Goal: Task Accomplishment & Management: Use online tool/utility

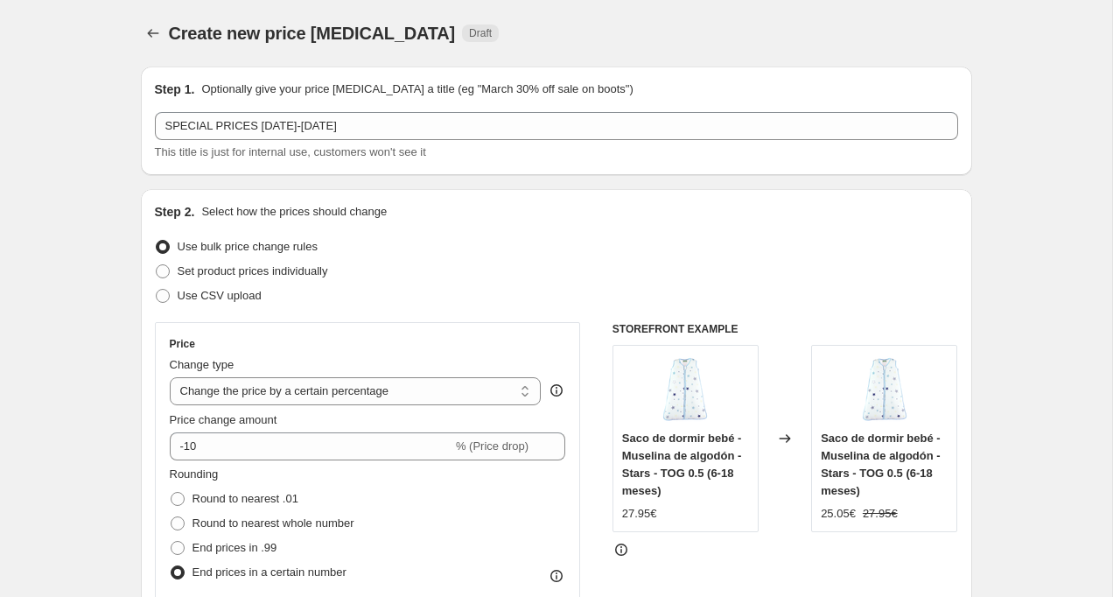
select select "percentage"
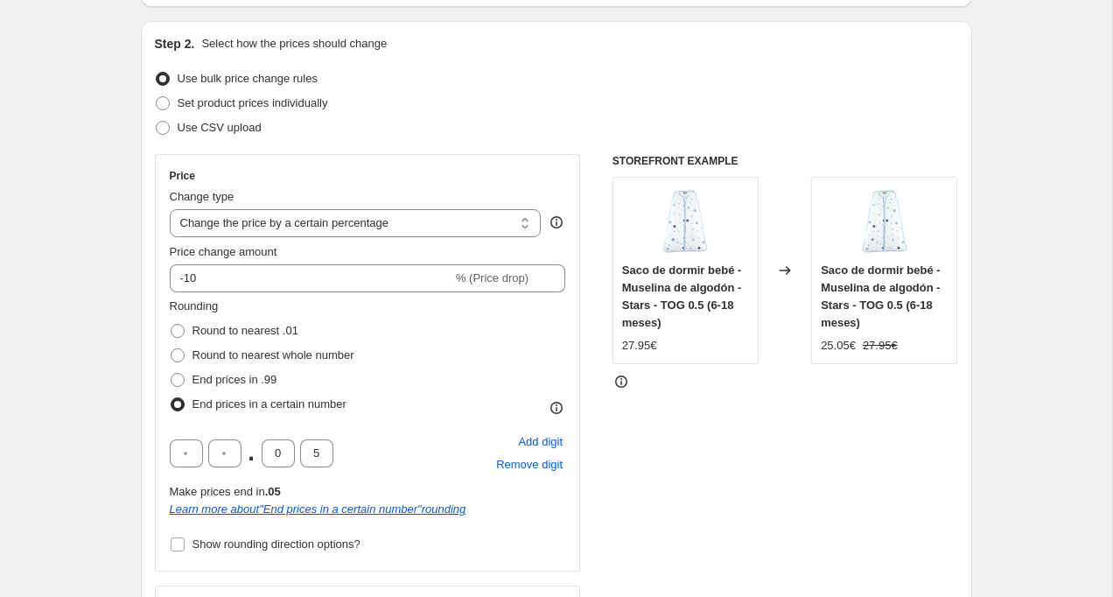
scroll to position [182, 0]
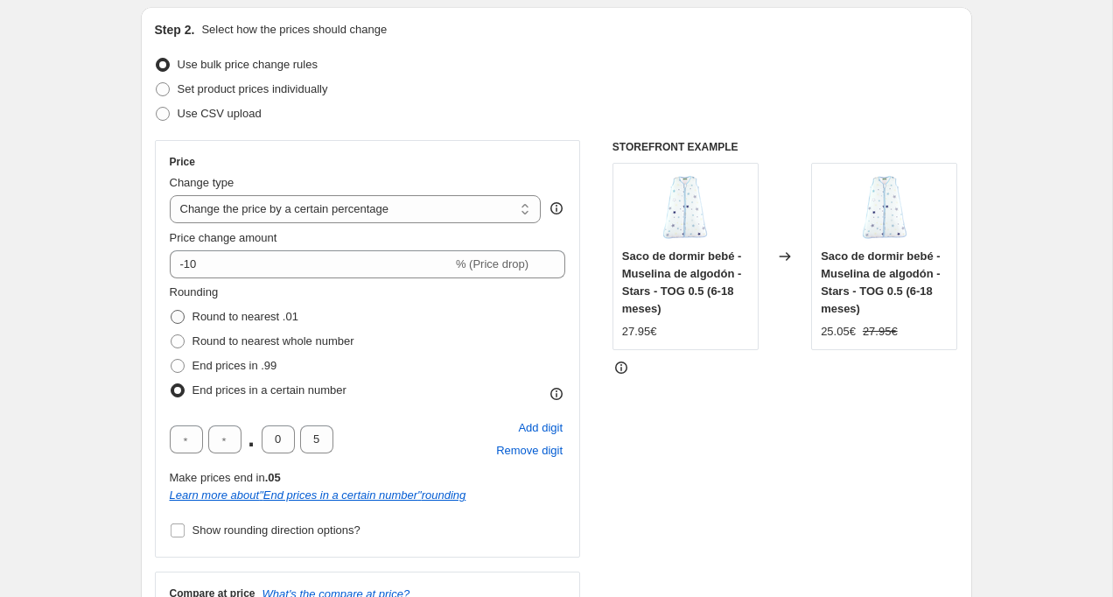
click at [182, 319] on span at bounding box center [178, 317] width 14 height 14
click at [172, 311] on input "Round to nearest .01" at bounding box center [171, 310] width 1 height 1
radio input "true"
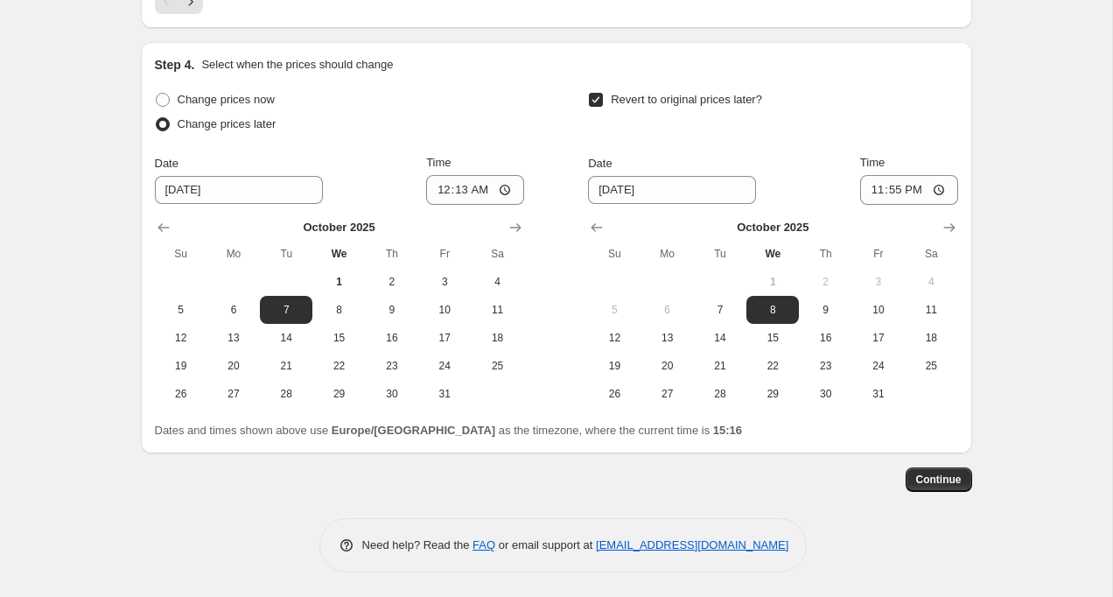
scroll to position [1533, 0]
click at [943, 478] on span "Continue" at bounding box center [939, 478] width 46 height 14
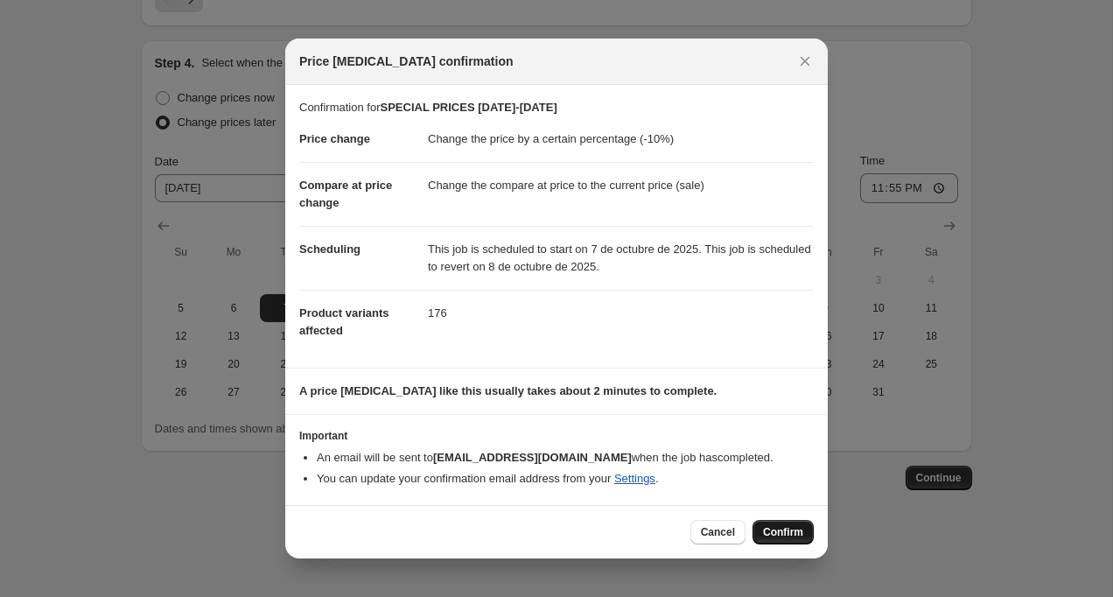
click at [776, 529] on span "Confirm" at bounding box center [783, 532] width 40 height 14
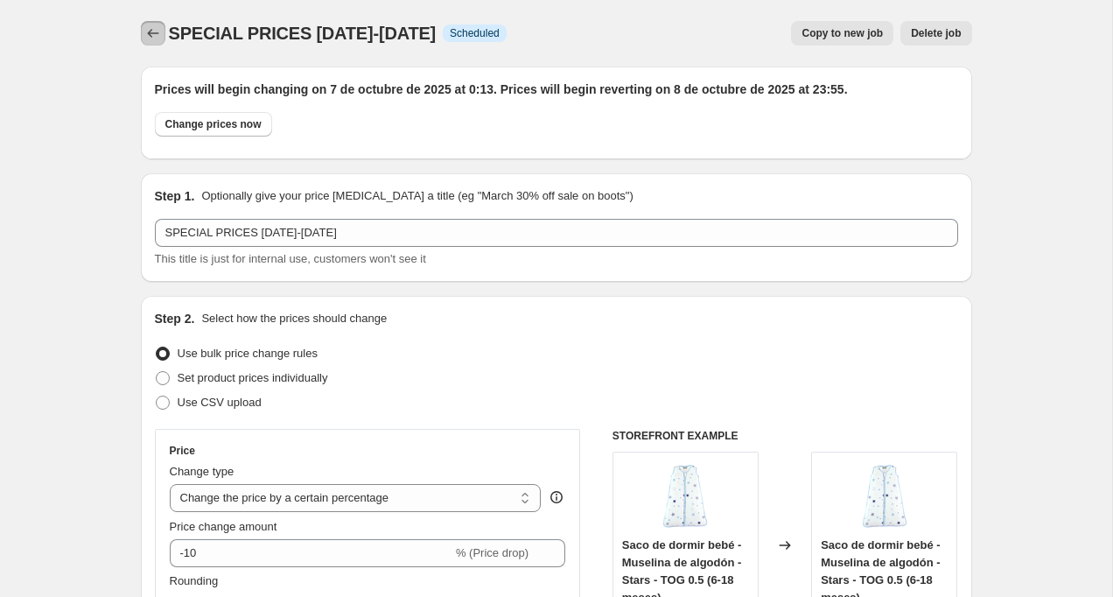
click at [144, 30] on icon "Price change jobs" at bounding box center [153, 34] width 18 height 18
